Goal: Find specific page/section: Find specific page/section

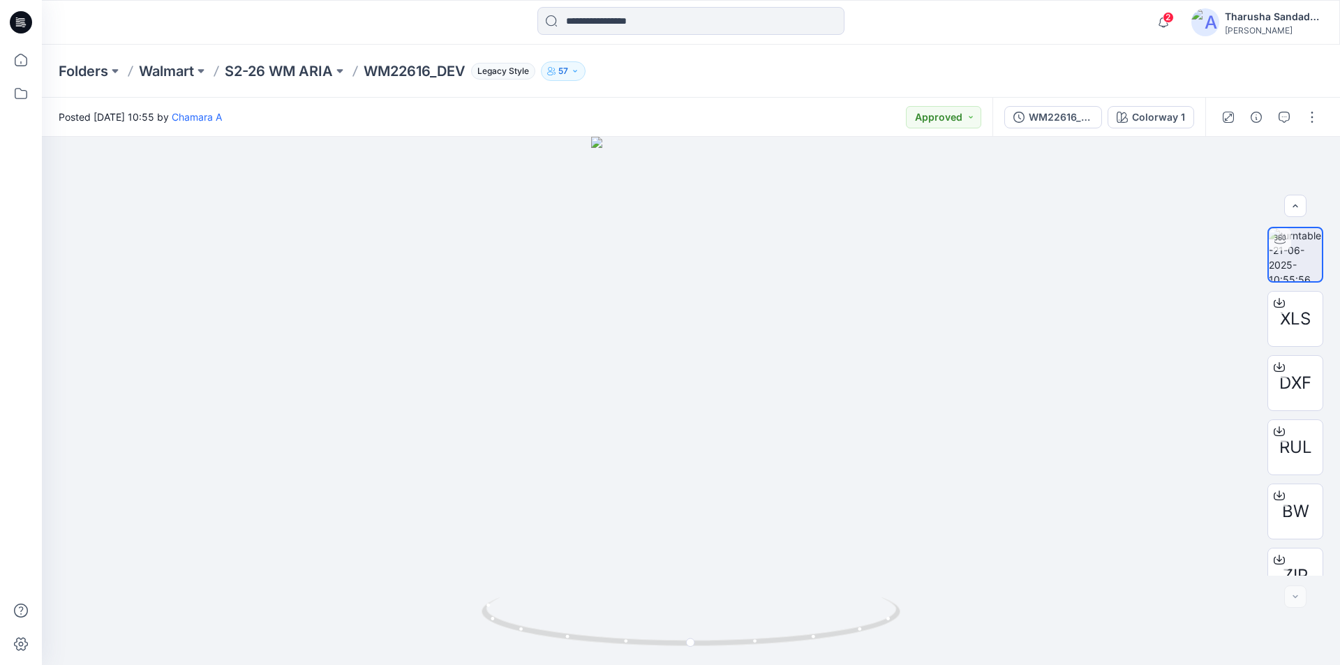
scroll to position [28, 0]
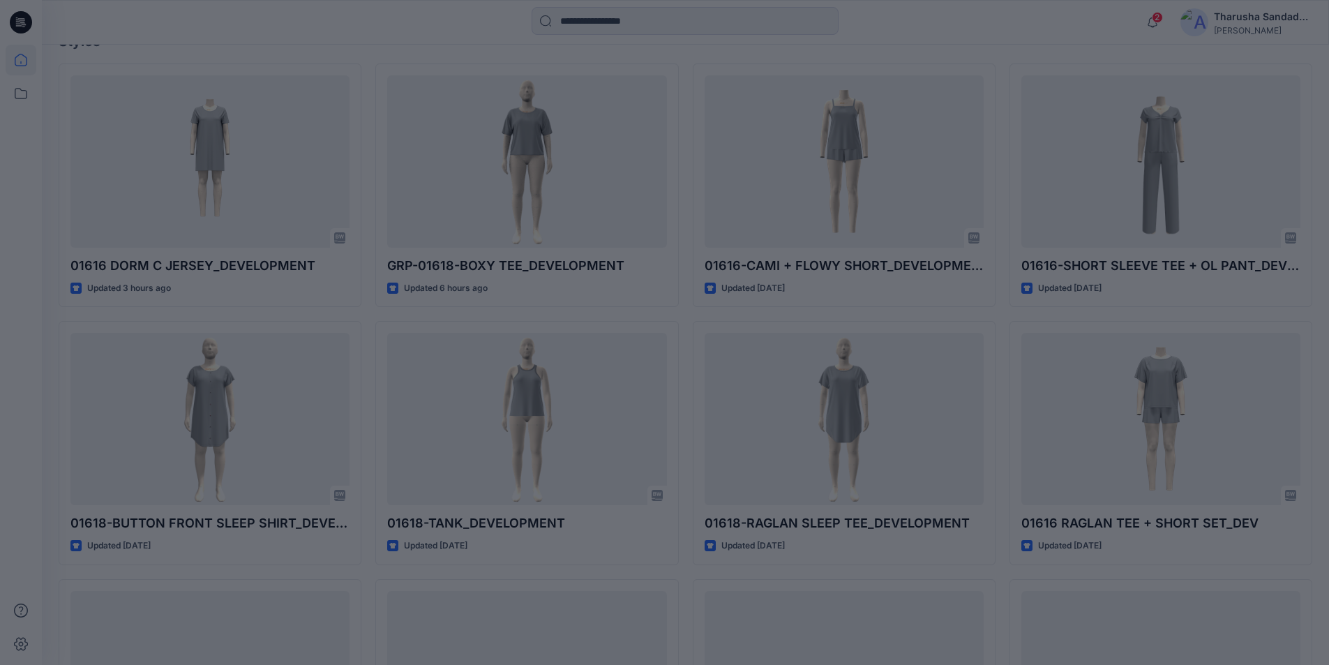
scroll to position [349, 0]
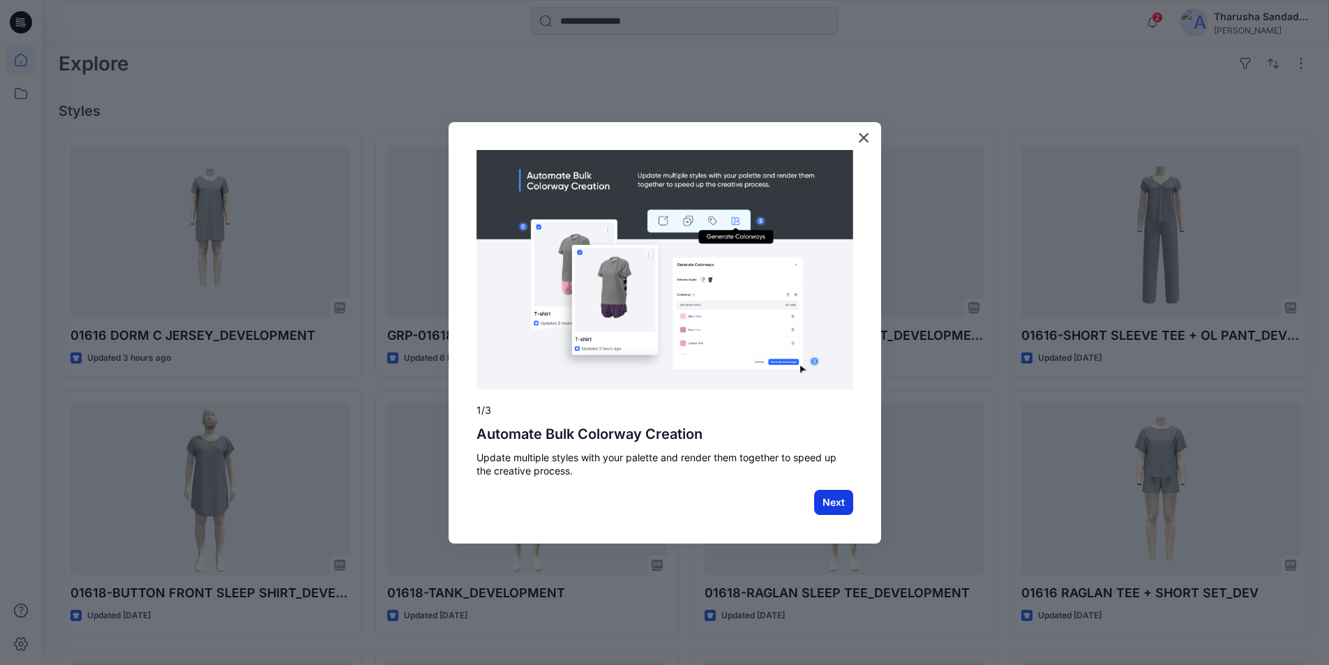
click at [842, 508] on button "Next" at bounding box center [833, 502] width 39 height 25
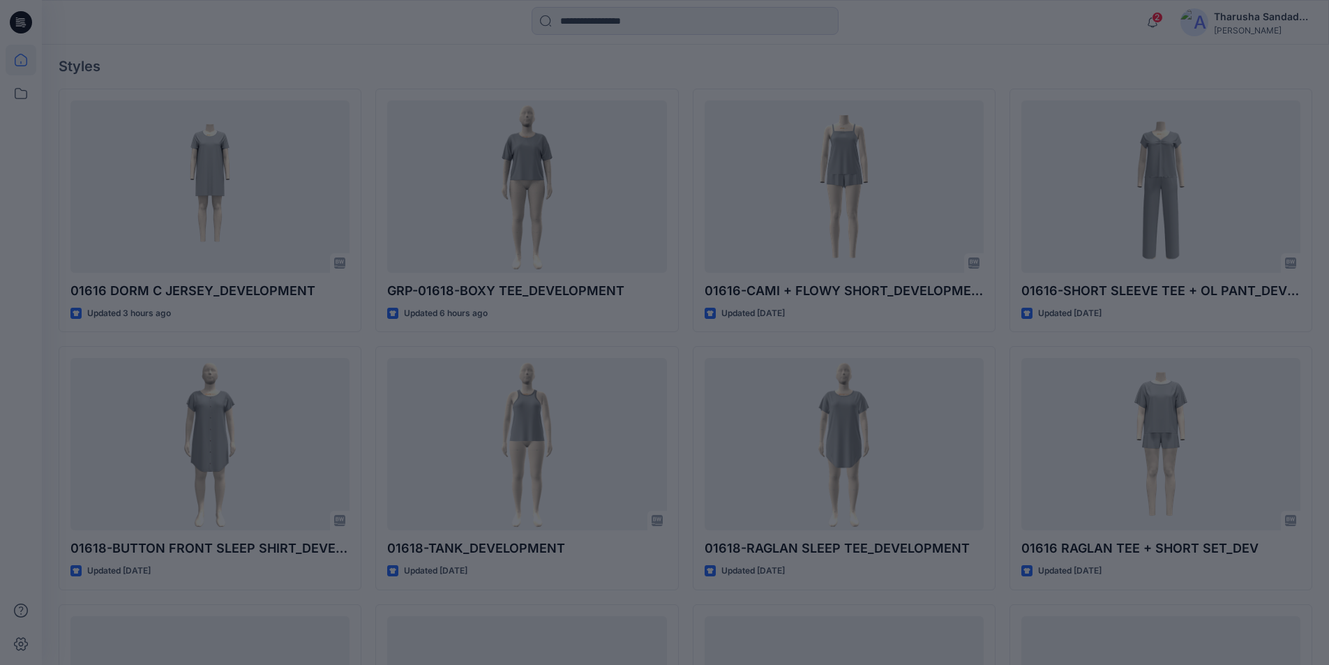
scroll to position [419, 0]
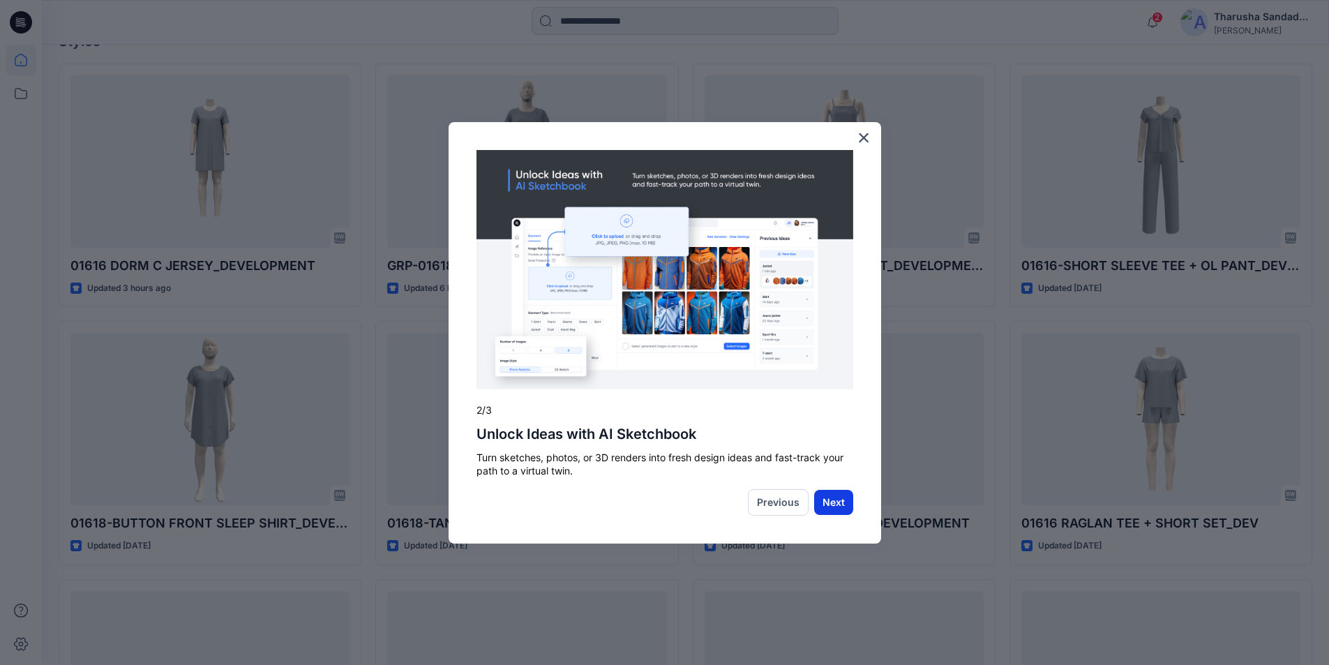
click at [835, 505] on button "Next" at bounding box center [833, 502] width 39 height 25
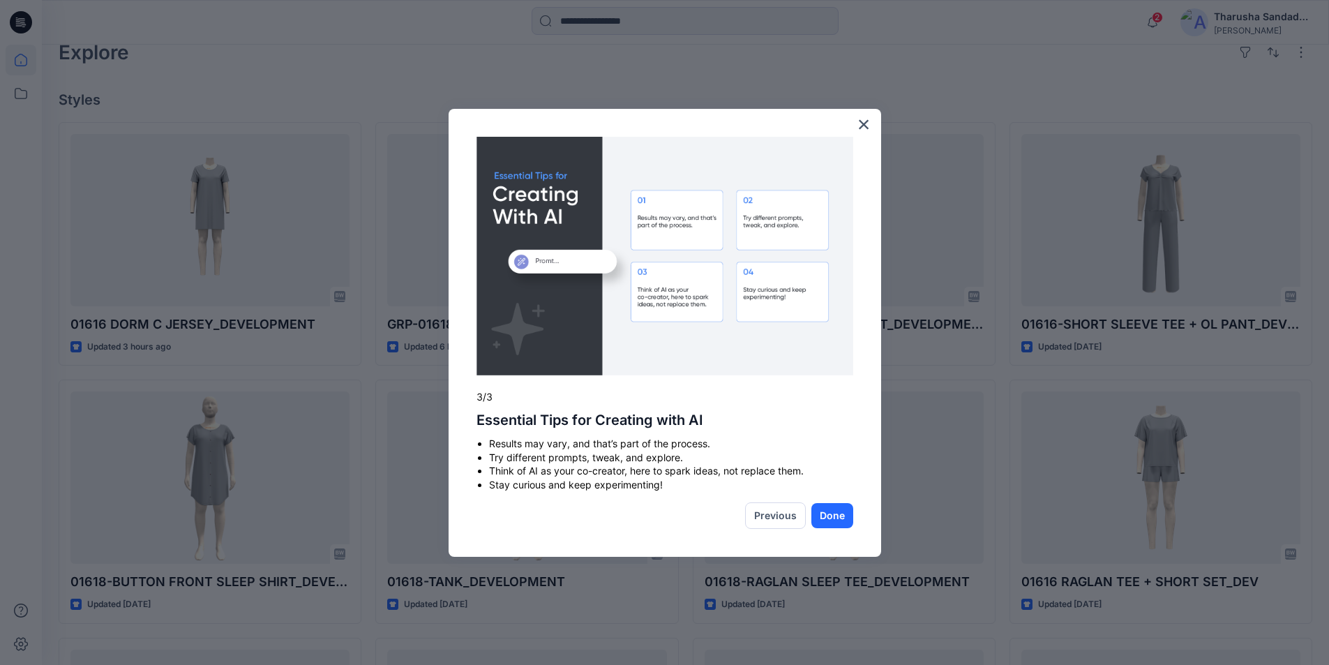
scroll to position [140, 0]
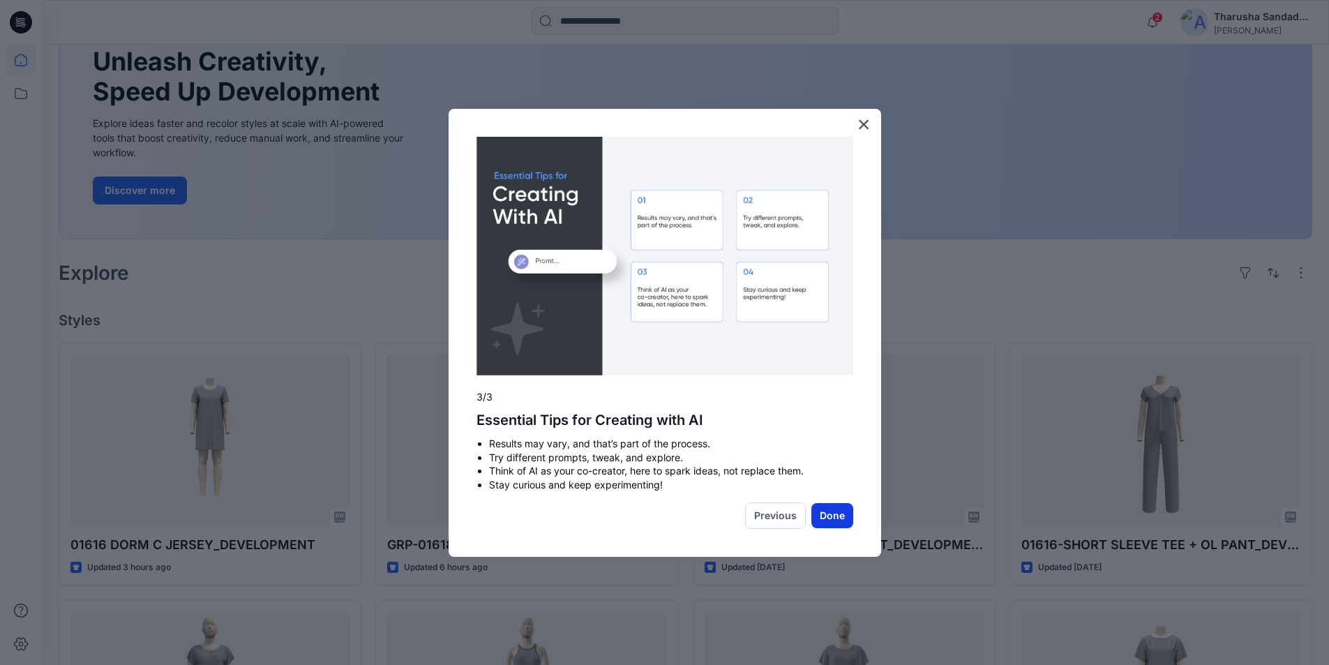
click at [830, 514] on button "Done" at bounding box center [832, 515] width 42 height 25
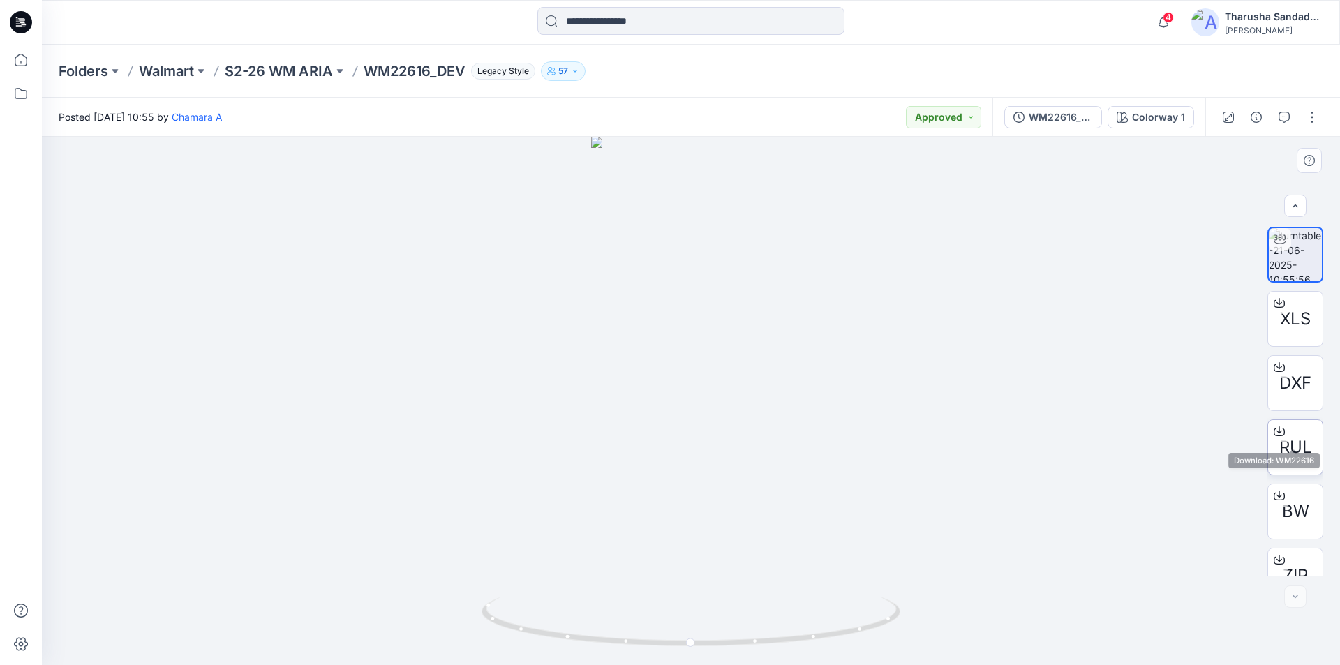
scroll to position [28, 0]
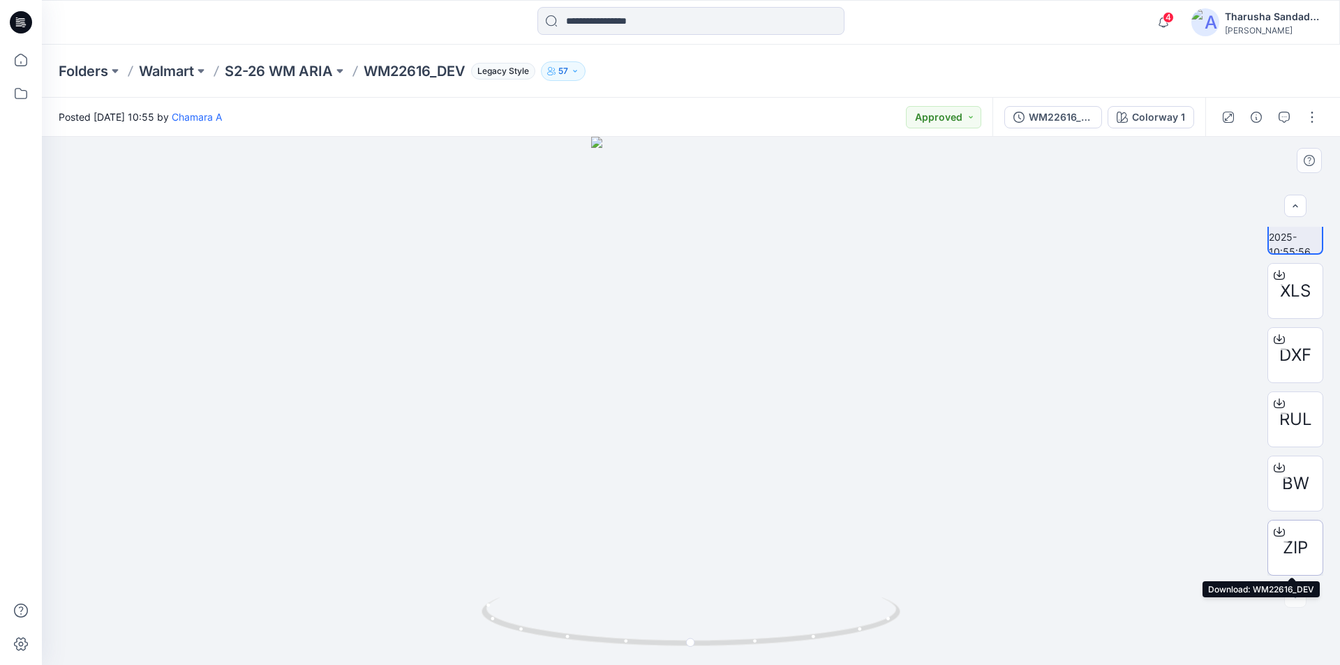
click at [1291, 542] on span "ZIP" at bounding box center [1294, 547] width 25 height 25
